Goal: Task Accomplishment & Management: Use online tool/utility

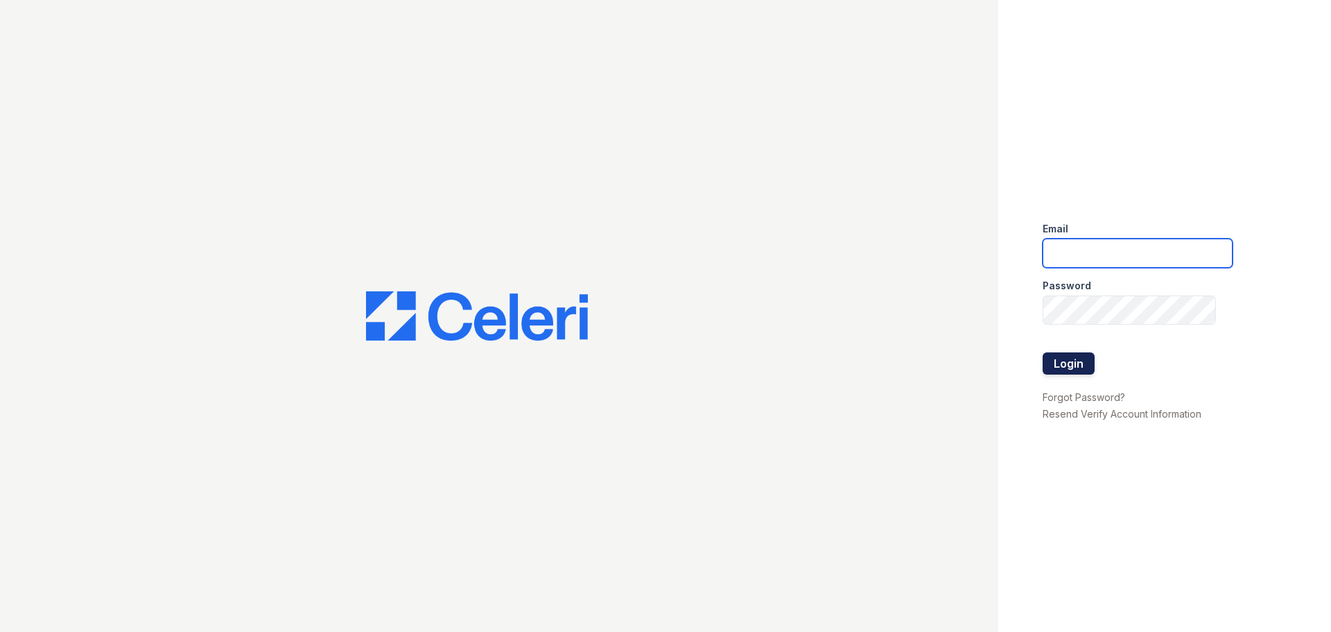
type input "[EMAIL_ADDRESS][DOMAIN_NAME]"
click at [1069, 369] on button "Login" at bounding box center [1069, 363] width 52 height 22
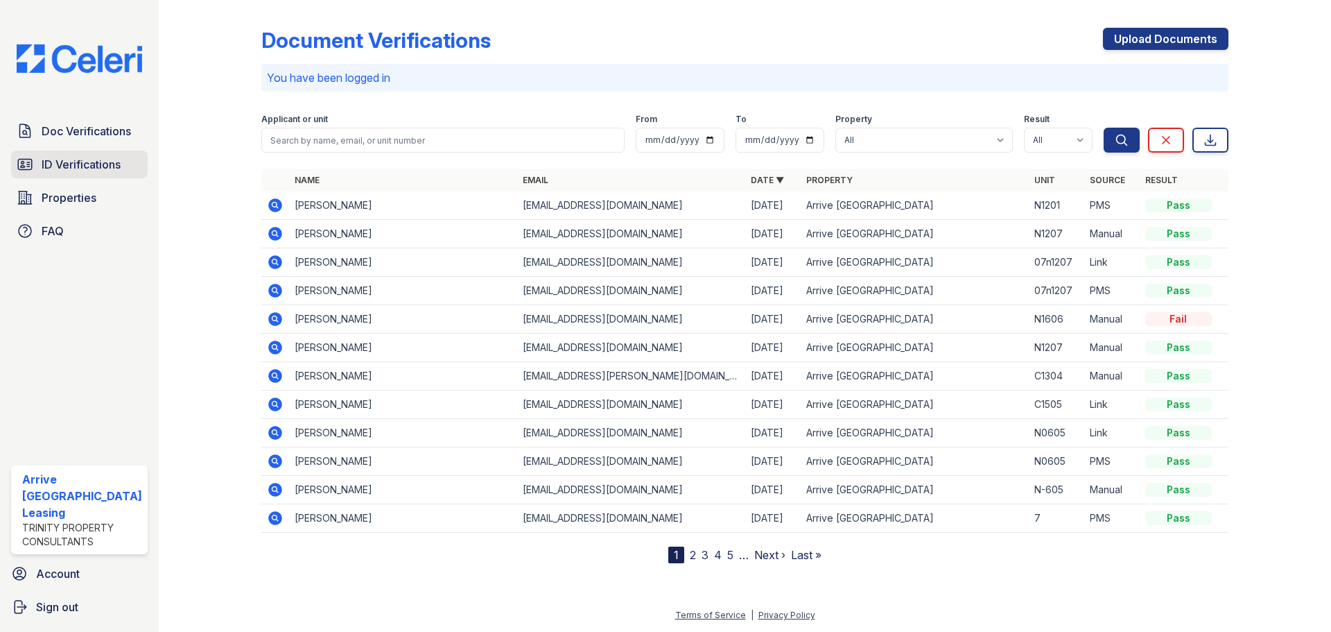
click at [78, 163] on span "ID Verifications" at bounding box center [81, 164] width 79 height 17
